Goal: Use online tool/utility: Utilize a website feature to perform a specific function

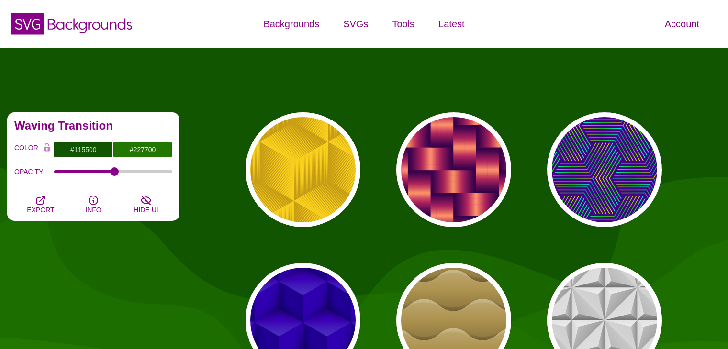
scroll to position [16608, 0]
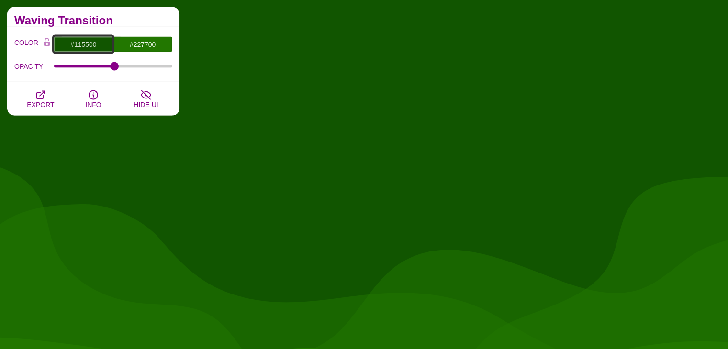
click at [86, 41] on input "#115500" at bounding box center [83, 44] width 59 height 16
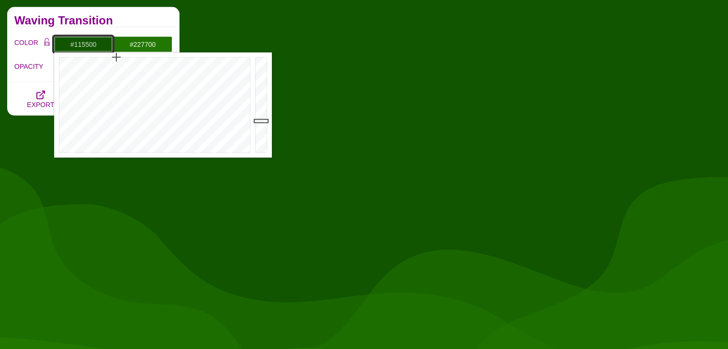
click at [86, 41] on input "#115500" at bounding box center [83, 44] width 59 height 16
paste input "@global-primary-background : #023252;"
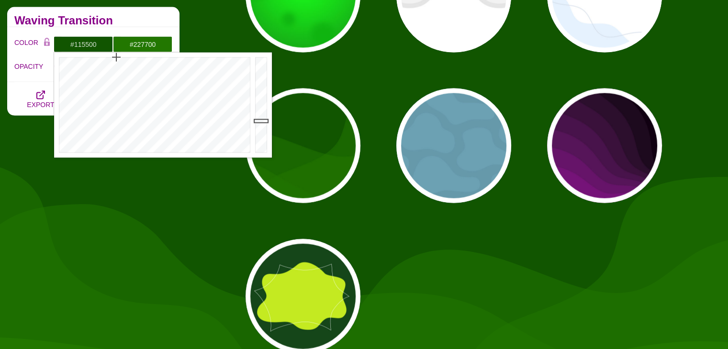
scroll to position [0, 0]
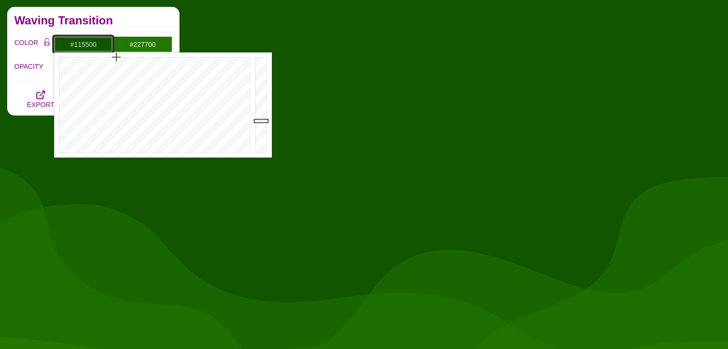
click at [87, 37] on input "#115500" at bounding box center [83, 44] width 59 height 16
click at [84, 43] on input "#115500" at bounding box center [83, 44] width 59 height 16
paste input "023252"
type input "#023252"
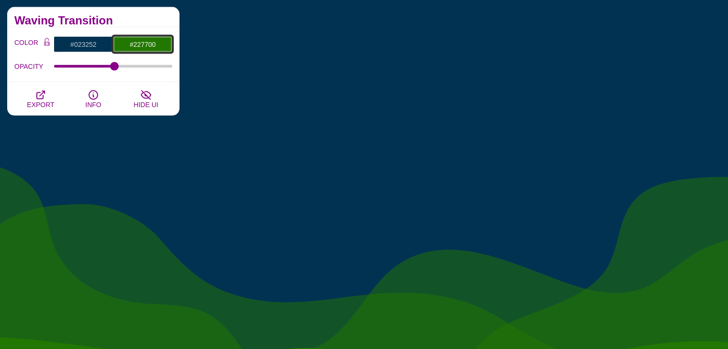
click at [149, 38] on input "#227700" at bounding box center [142, 44] width 59 height 16
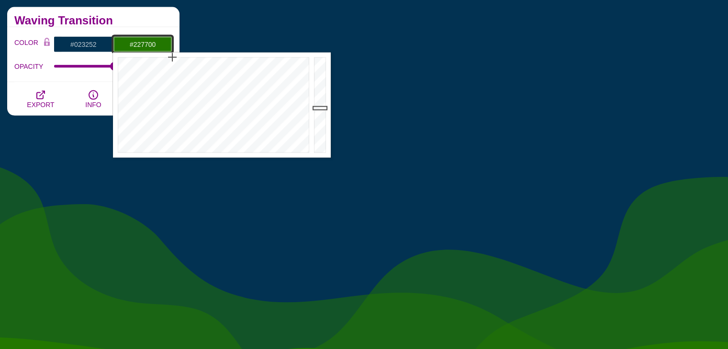
click at [145, 44] on input "#227700" at bounding box center [142, 44] width 59 height 16
paste input "0085cb"
type input "#0085CB"
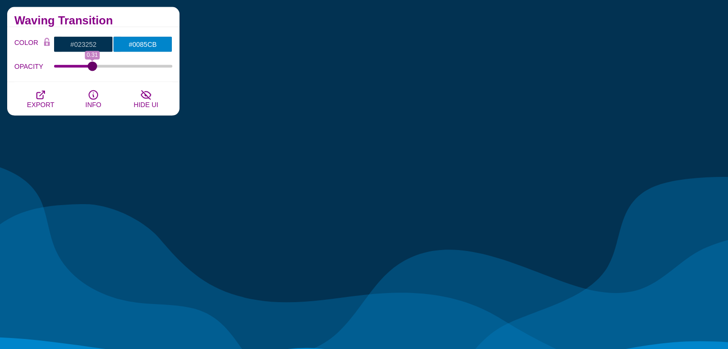
drag, startPoint x: 115, startPoint y: 66, endPoint x: 92, endPoint y: 73, distance: 24.2
type input "0.31"
click at [92, 68] on input "OPACITY" at bounding box center [113, 67] width 119 height 4
click at [50, 106] on span "EXPORT" at bounding box center [40, 105] width 27 height 8
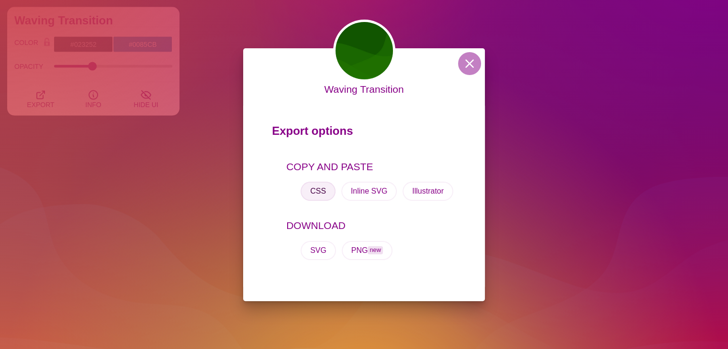
click at [319, 190] on button "CSS" at bounding box center [318, 191] width 35 height 19
